Goal: Task Accomplishment & Management: Use online tool/utility

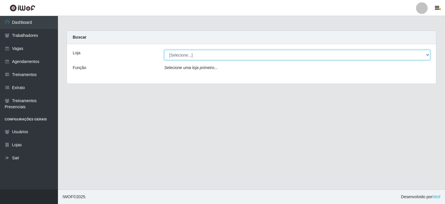
click at [208, 56] on select "[Selecione...] [PERSON_NAME]" at bounding box center [297, 55] width 266 height 10
select select "430"
click at [164, 50] on select "[Selecione...] [PERSON_NAME]" at bounding box center [297, 55] width 266 height 10
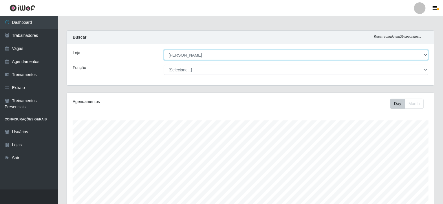
scroll to position [120, 367]
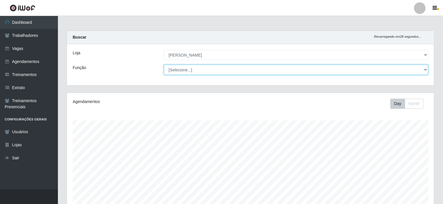
click at [196, 68] on select "[Selecione...] Auxiliar de Estacionamento Auxiliar de Estacionamento + Auxiliar…" at bounding box center [296, 70] width 265 height 10
select select "1"
click at [164, 65] on select "[Selecione...] Auxiliar de Estacionamento Auxiliar de Estacionamento + Auxiliar…" at bounding box center [296, 70] width 265 height 10
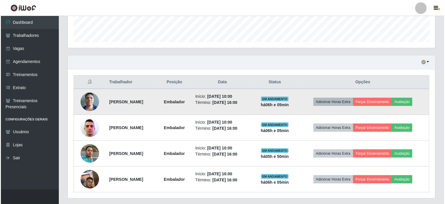
scroll to position [174, 0]
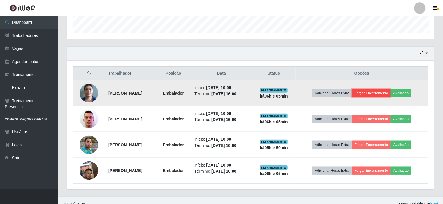
click at [378, 89] on button "Forçar Encerramento" at bounding box center [371, 93] width 39 height 8
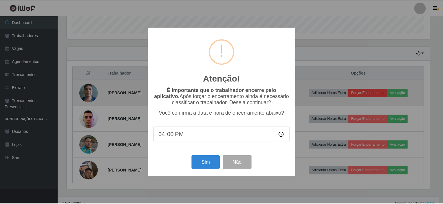
scroll to position [120, 365]
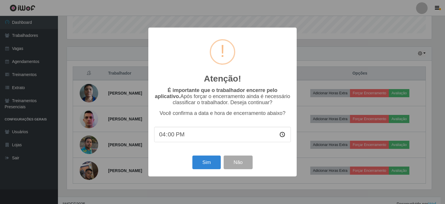
click at [191, 138] on input "16:00" at bounding box center [222, 134] width 137 height 15
click at [178, 136] on input "16:00" at bounding box center [222, 134] width 137 height 15
click at [175, 136] on input "16:00" at bounding box center [222, 134] width 137 height 15
click at [203, 158] on button "Sim" at bounding box center [206, 162] width 28 height 14
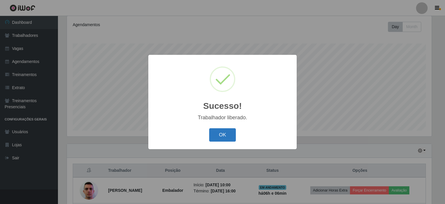
click at [221, 135] on button "OK" at bounding box center [222, 135] width 27 height 14
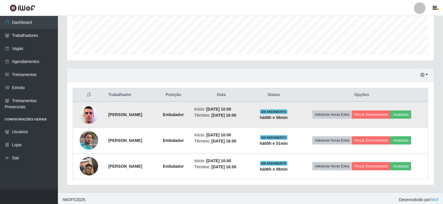
scroll to position [154, 0]
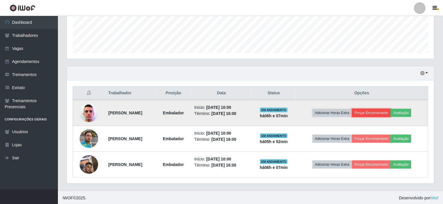
click at [378, 110] on button "Forçar Encerramento" at bounding box center [371, 113] width 39 height 8
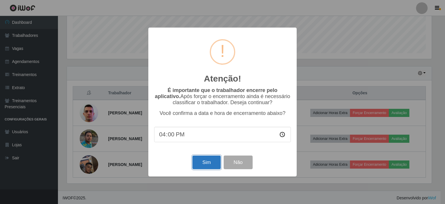
click at [205, 163] on button "Sim" at bounding box center [206, 162] width 28 height 14
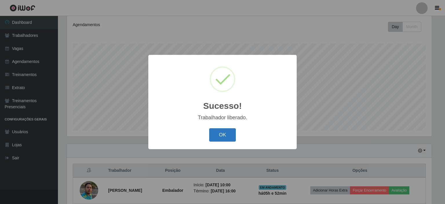
click at [221, 136] on button "OK" at bounding box center [222, 135] width 27 height 14
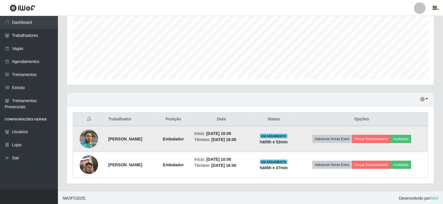
scroll to position [128, 0]
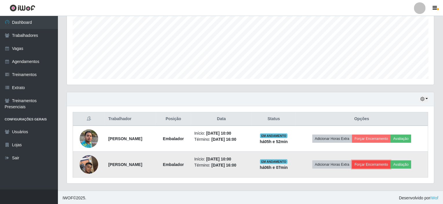
click at [378, 164] on button "Forçar Encerramento" at bounding box center [371, 164] width 39 height 8
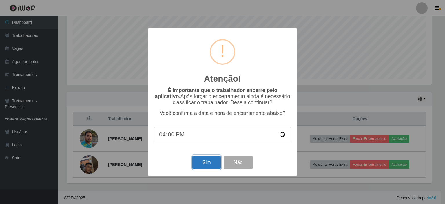
click at [206, 162] on button "Sim" at bounding box center [206, 162] width 28 height 14
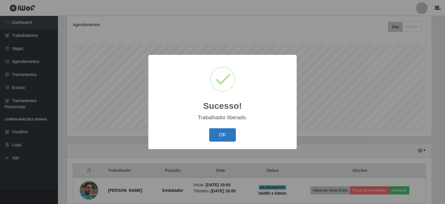
click at [221, 137] on button "OK" at bounding box center [222, 135] width 27 height 14
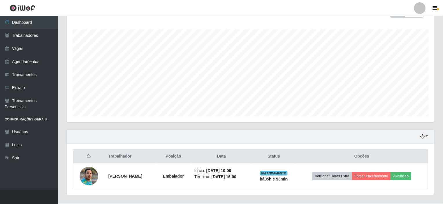
scroll to position [103, 0]
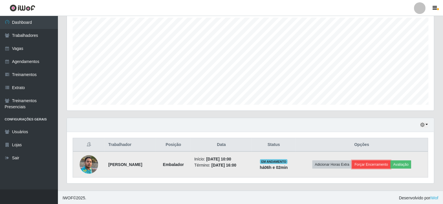
click at [376, 162] on button "Forçar Encerramento" at bounding box center [371, 164] width 39 height 8
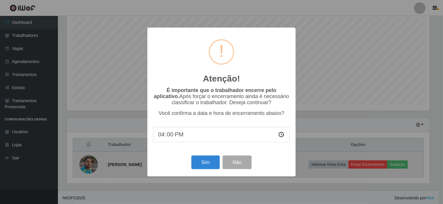
scroll to position [120, 365]
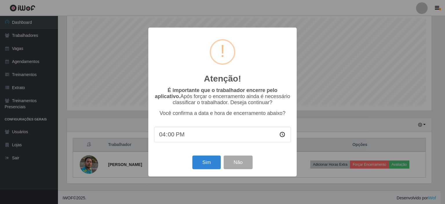
click at [185, 134] on input "16:00" at bounding box center [222, 134] width 137 height 15
click at [172, 136] on input "16:00" at bounding box center [222, 134] width 137 height 15
type input "16:15"
click at [205, 167] on button "Sim" at bounding box center [206, 162] width 28 height 14
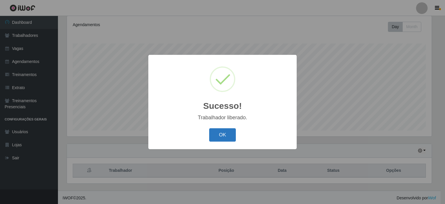
click at [228, 134] on button "OK" at bounding box center [222, 135] width 27 height 14
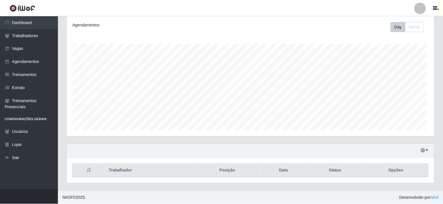
scroll to position [120, 367]
